Goal: Navigation & Orientation: Find specific page/section

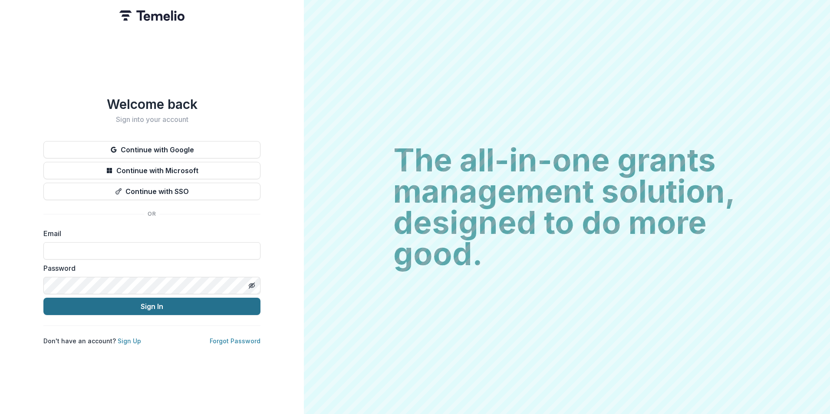
type input "**********"
click at [149, 306] on button "Sign In" at bounding box center [151, 306] width 217 height 17
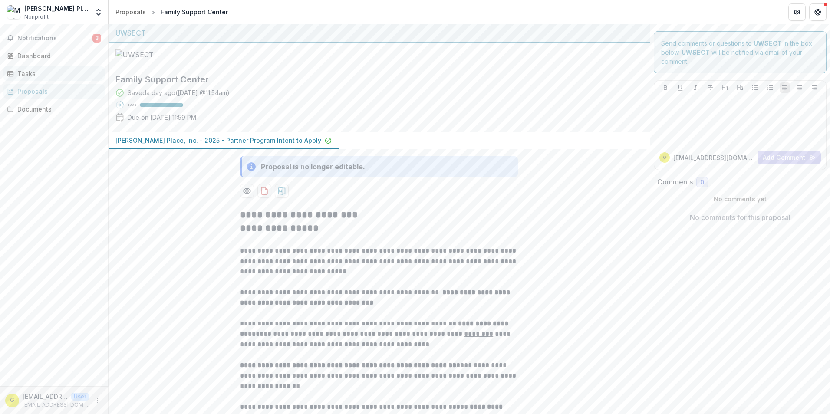
click at [24, 72] on div "Tasks" at bounding box center [57, 73] width 80 height 9
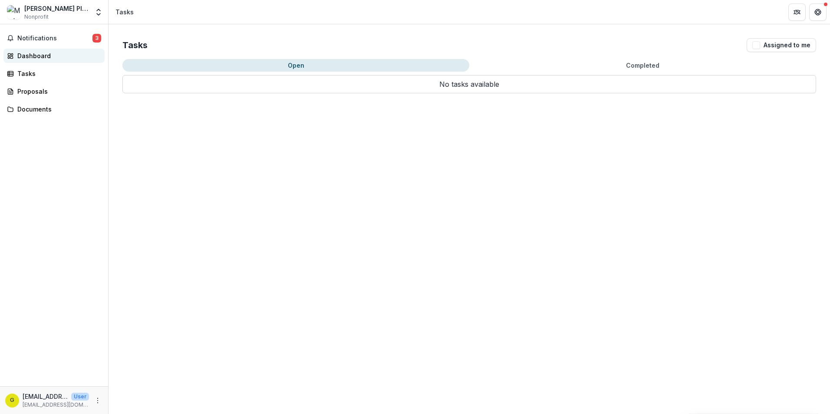
click at [36, 56] on div "Dashboard" at bounding box center [57, 55] width 80 height 9
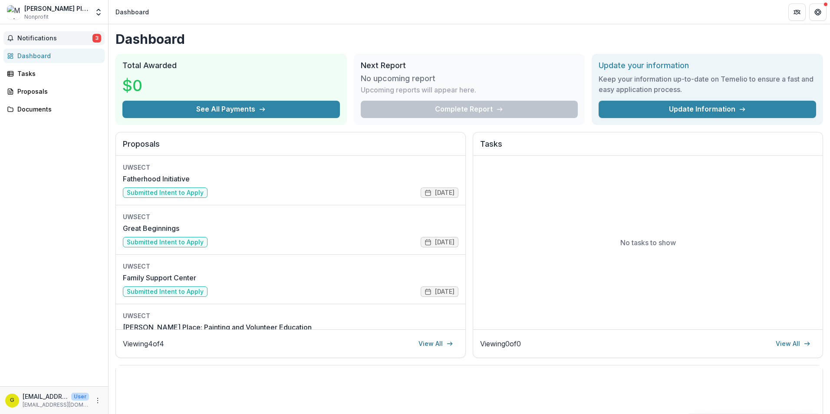
click at [40, 42] on span "Notifications" at bounding box center [54, 38] width 75 height 7
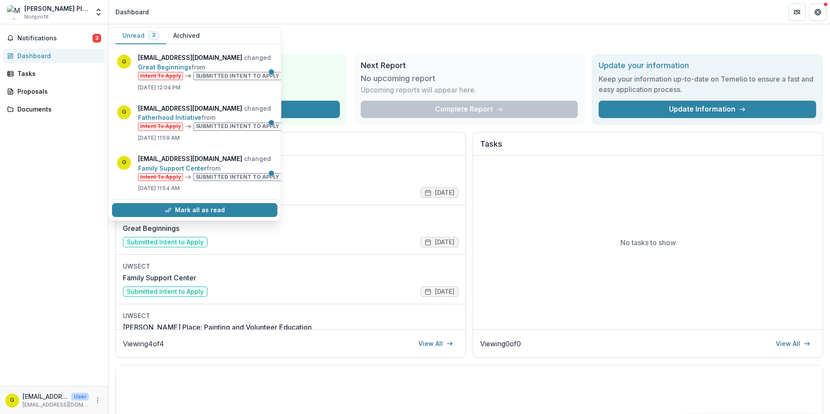
click at [37, 166] on div "Notifications 3 Unread 3 Archived g [EMAIL_ADDRESS][DOMAIN_NAME] changed Great …" at bounding box center [54, 205] width 108 height 362
